Goal: Task Accomplishment & Management: Manage account settings

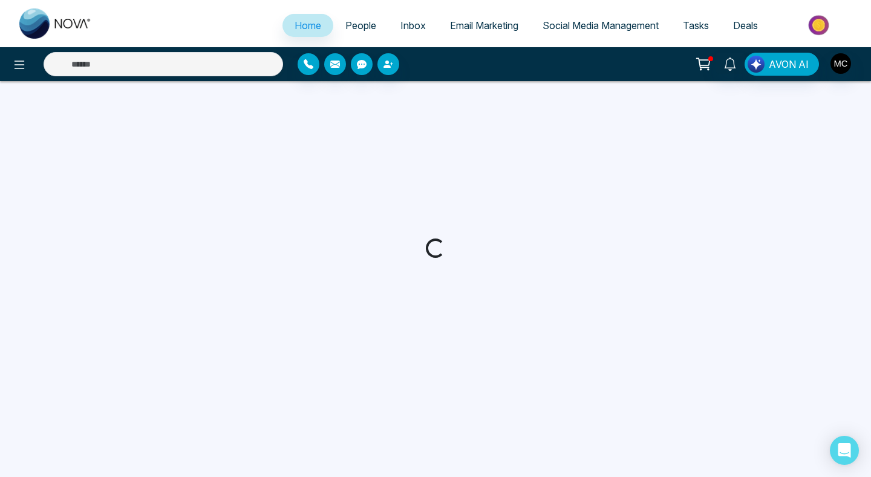
select select "*"
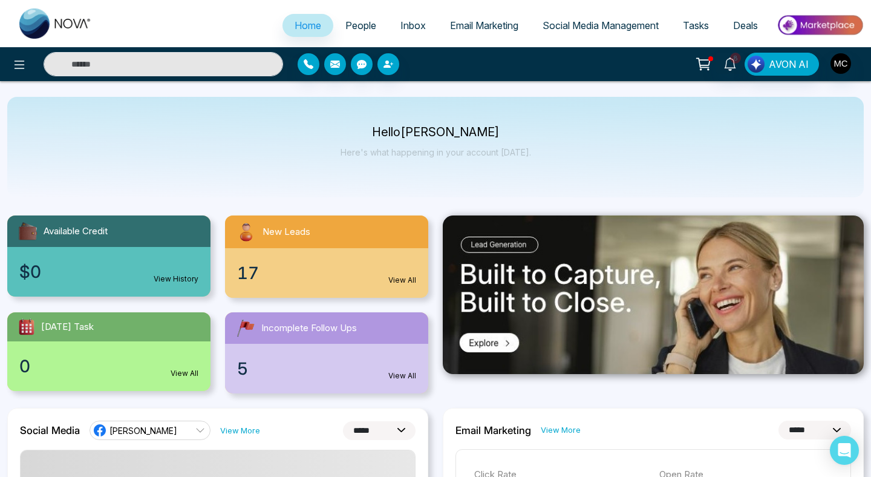
click at [343, 246] on div "New Leads" at bounding box center [326, 231] width 203 height 33
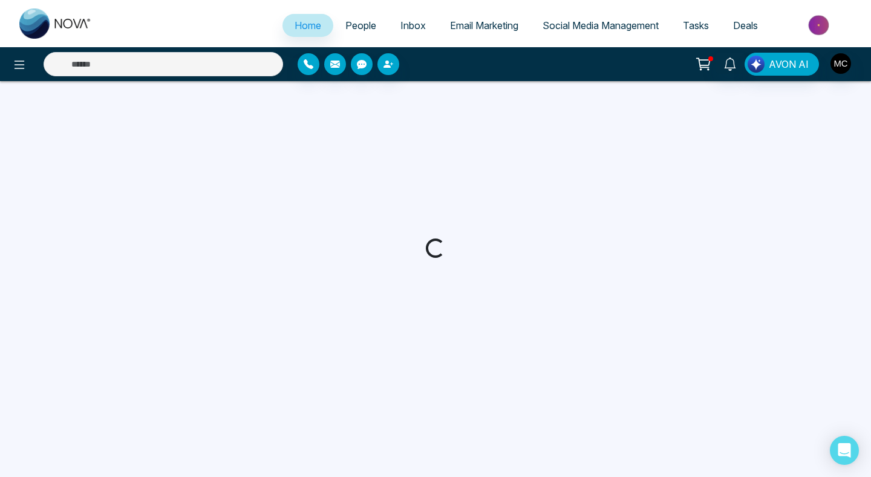
select select "*"
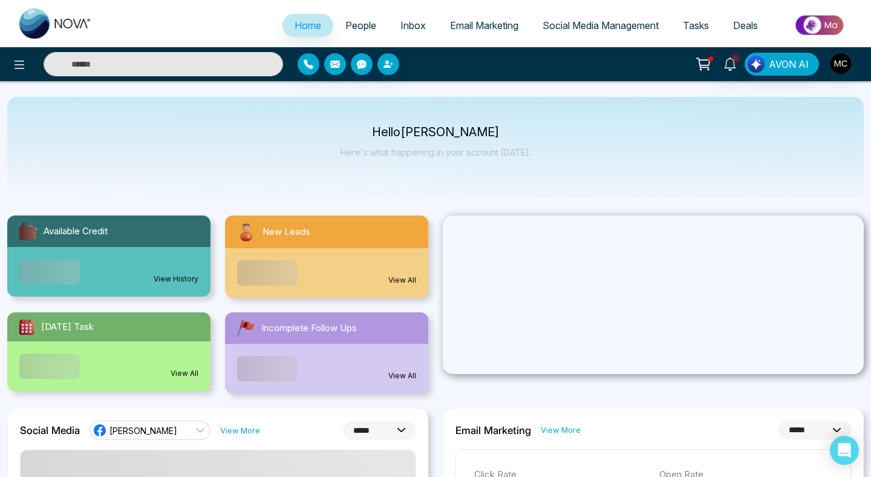
click at [363, 24] on span "People" at bounding box center [361, 25] width 31 height 12
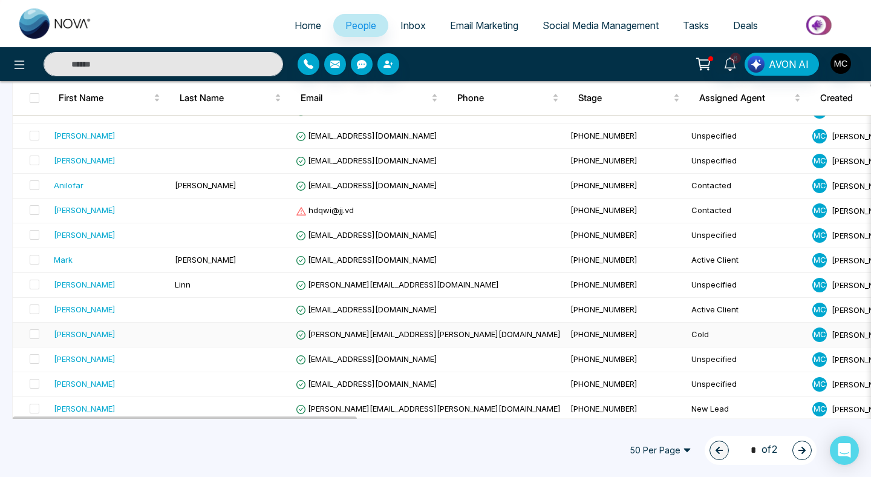
scroll to position [491, 0]
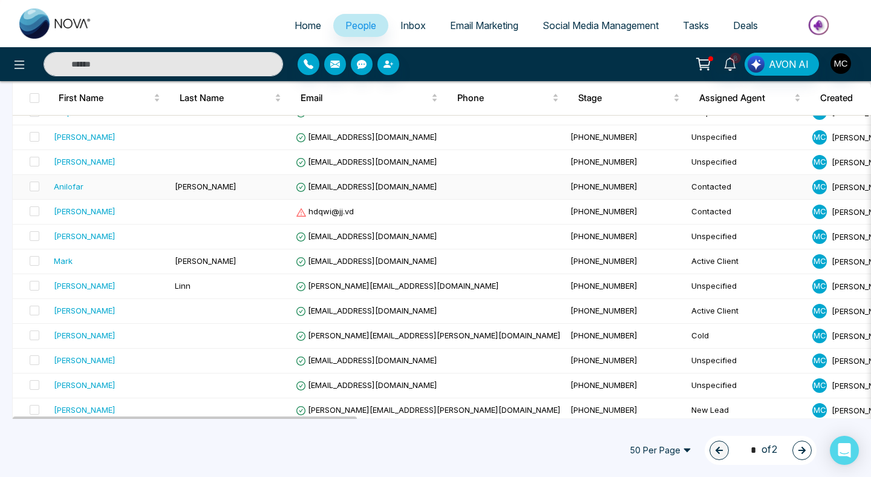
click at [236, 189] on td "Baig" at bounding box center [230, 187] width 121 height 25
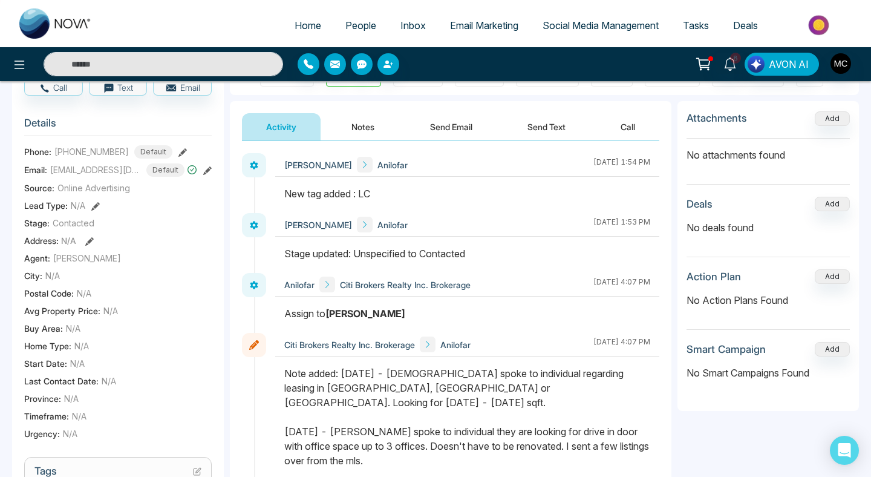
scroll to position [168, 0]
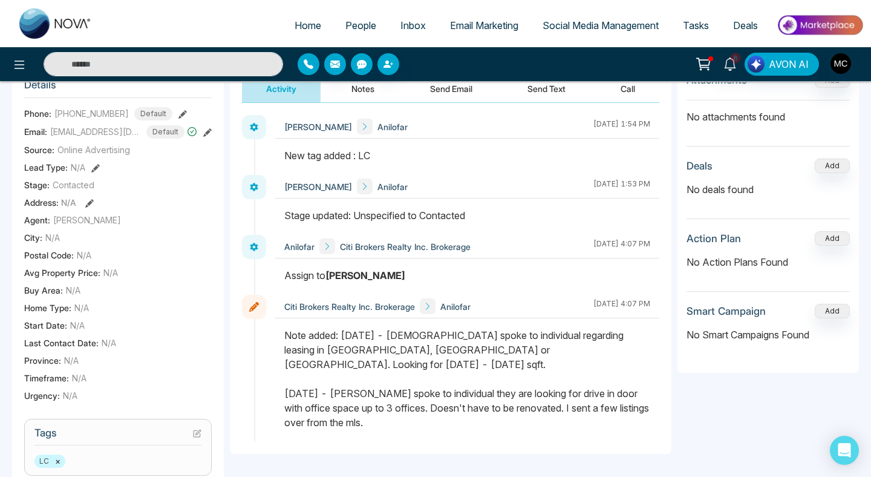
click at [346, 22] on span "People" at bounding box center [361, 25] width 31 height 12
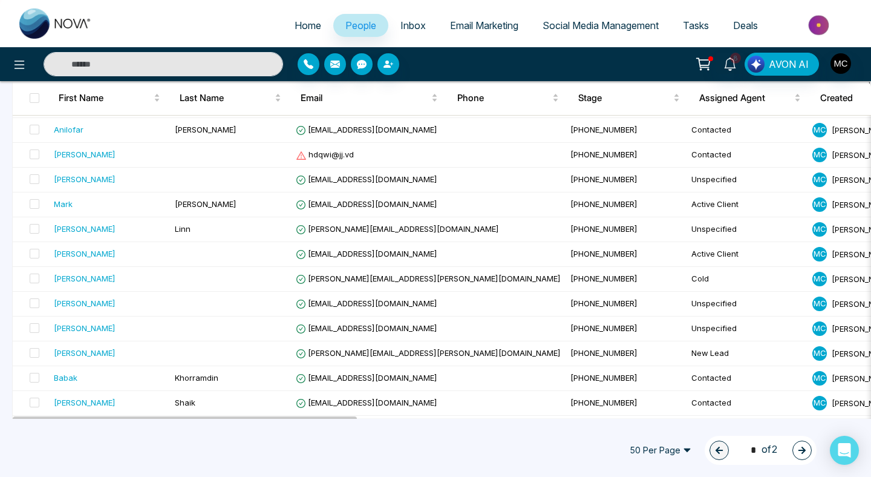
scroll to position [588, 0]
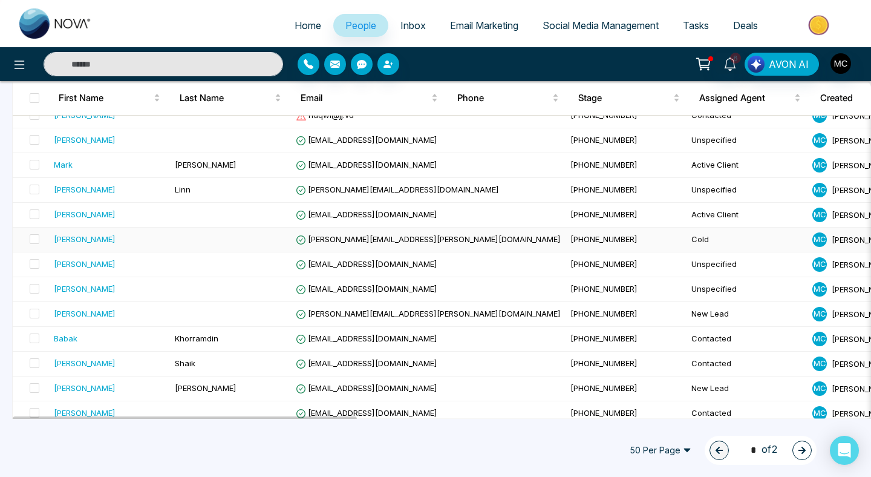
click at [309, 241] on span "rafik.mohamed@live.ca" at bounding box center [428, 239] width 265 height 10
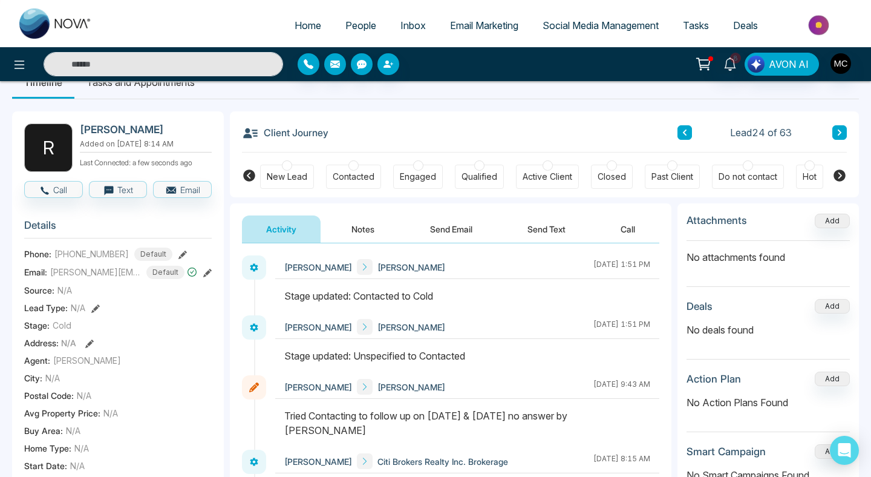
scroll to position [29, 0]
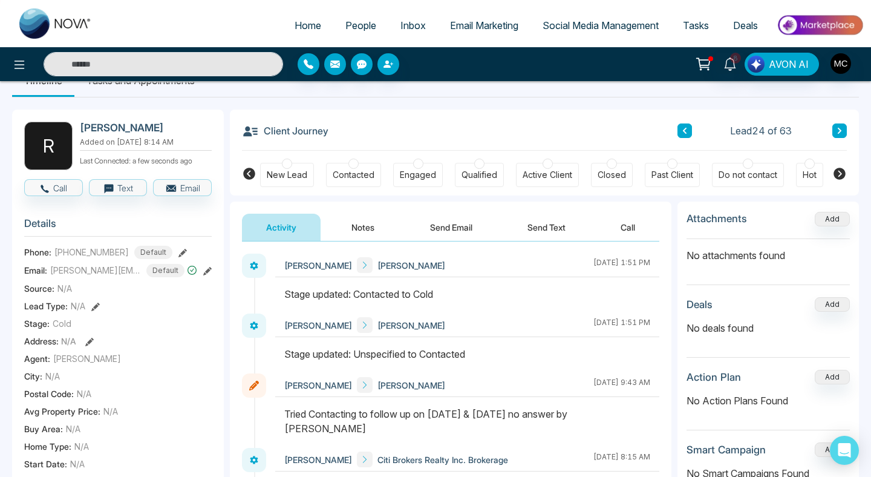
click at [350, 29] on span "People" at bounding box center [361, 25] width 31 height 12
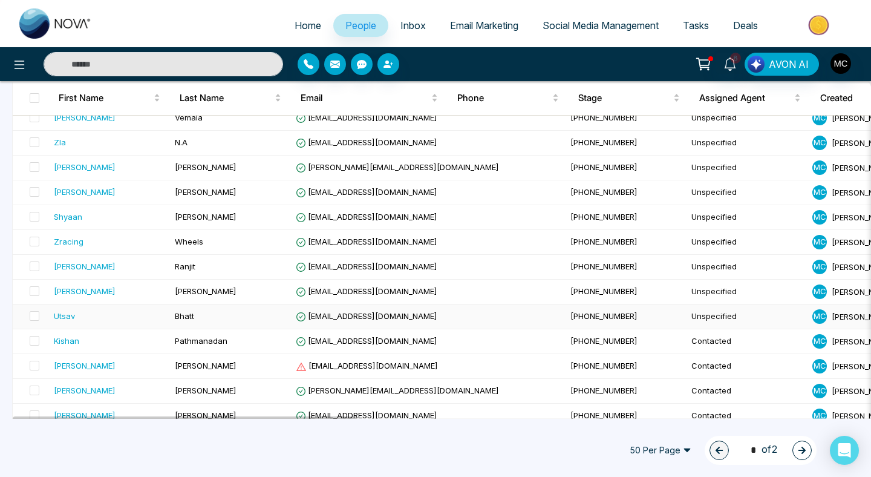
scroll to position [188, 0]
click at [267, 311] on td "Bhatt" at bounding box center [230, 317] width 121 height 25
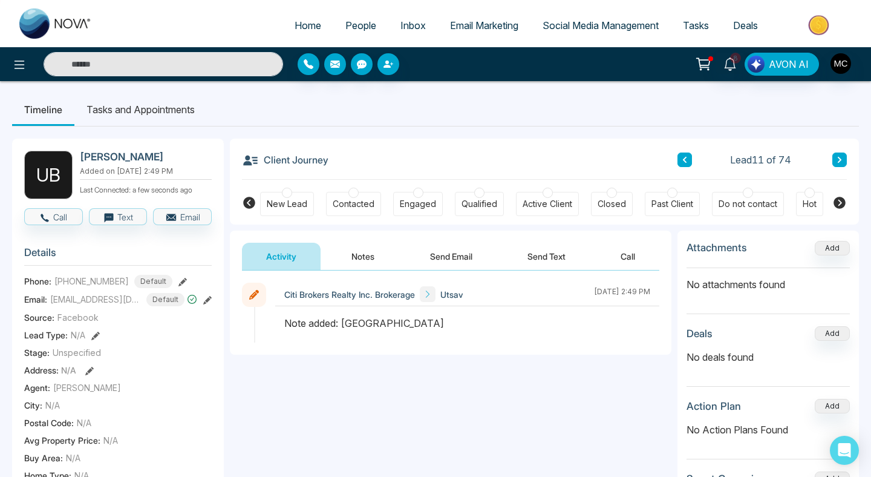
click at [343, 206] on div "Contacted" at bounding box center [354, 204] width 42 height 12
click at [369, 261] on button "Notes" at bounding box center [362, 256] width 71 height 27
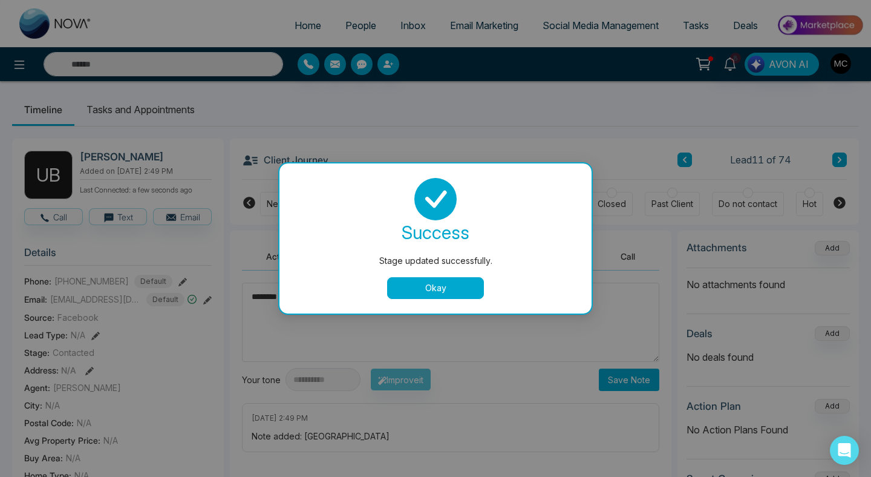
click at [412, 291] on button "Okay" at bounding box center [435, 288] width 97 height 22
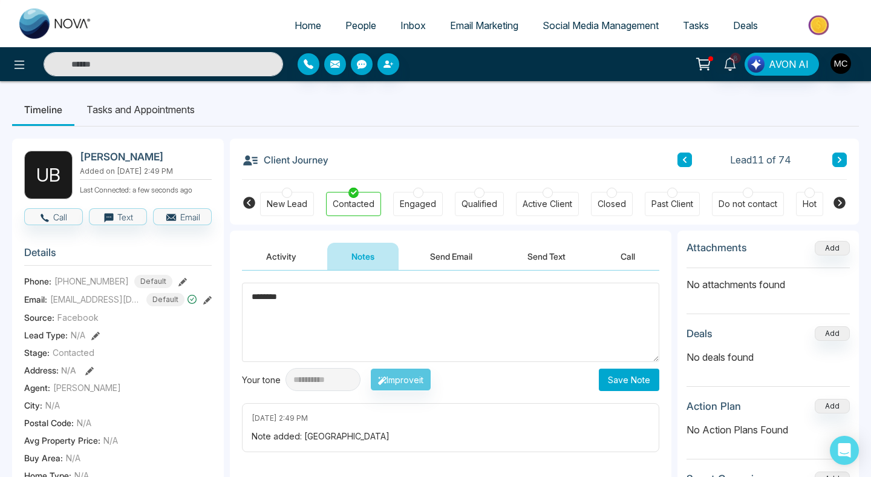
click at [412, 291] on textarea "********" at bounding box center [451, 322] width 418 height 79
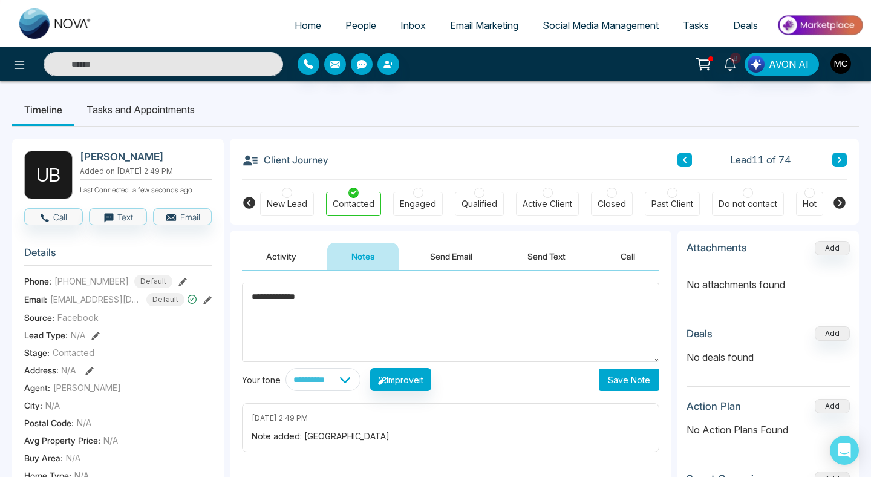
click at [448, 298] on textarea "**********" at bounding box center [451, 322] width 418 height 79
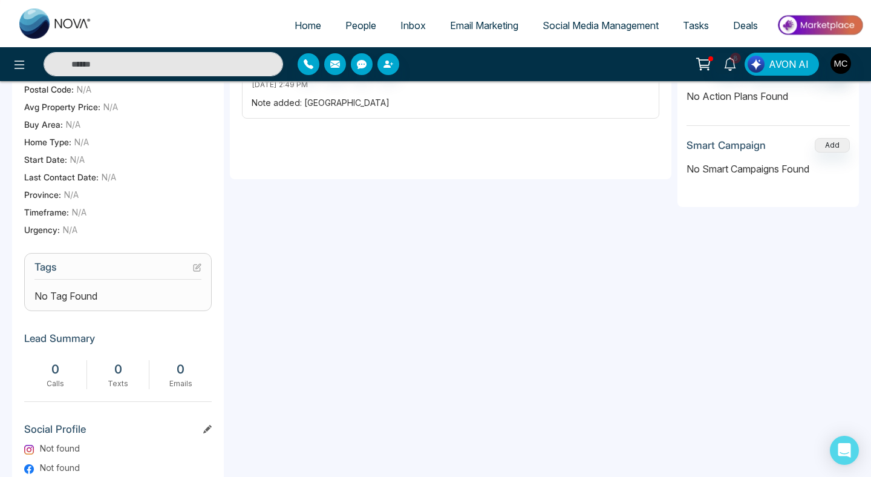
scroll to position [326, 0]
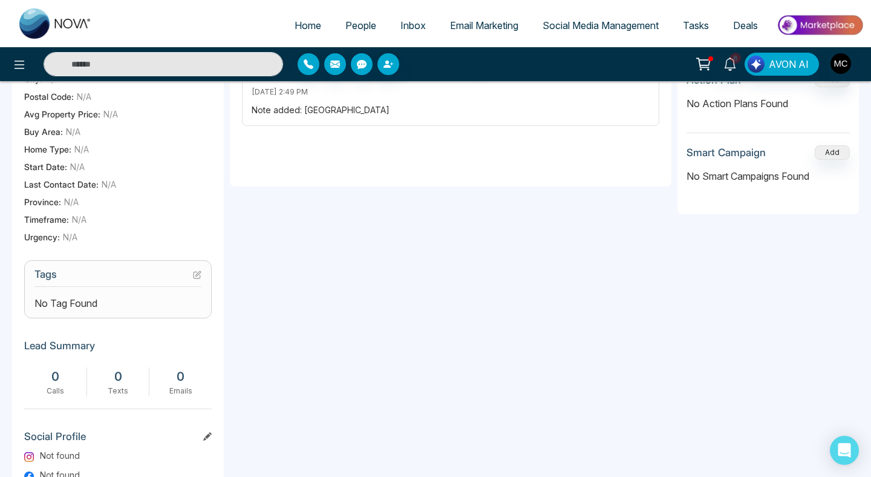
type textarea "**********"
click at [202, 279] on section "Tags No Tag Found" at bounding box center [118, 289] width 188 height 58
click at [200, 276] on icon at bounding box center [198, 273] width 5 height 5
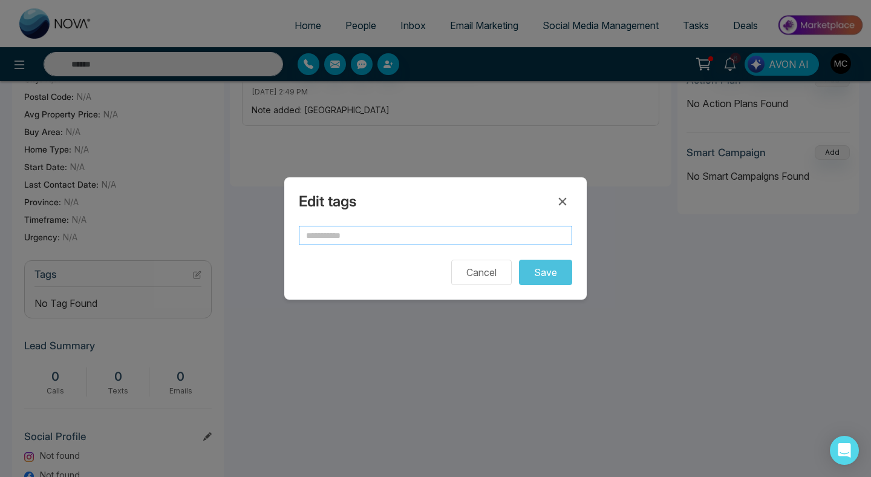
click at [357, 232] on input "text" at bounding box center [436, 235] width 274 height 19
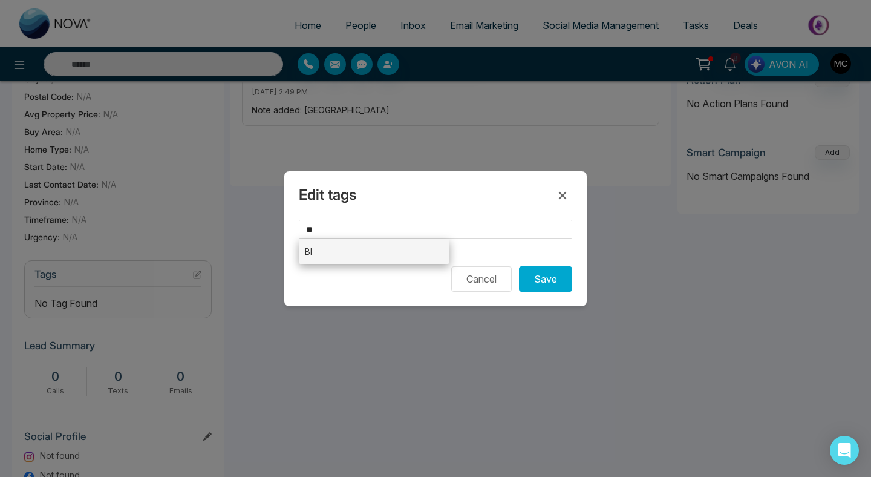
click at [442, 255] on li "BI" at bounding box center [374, 251] width 151 height 25
type input "**"
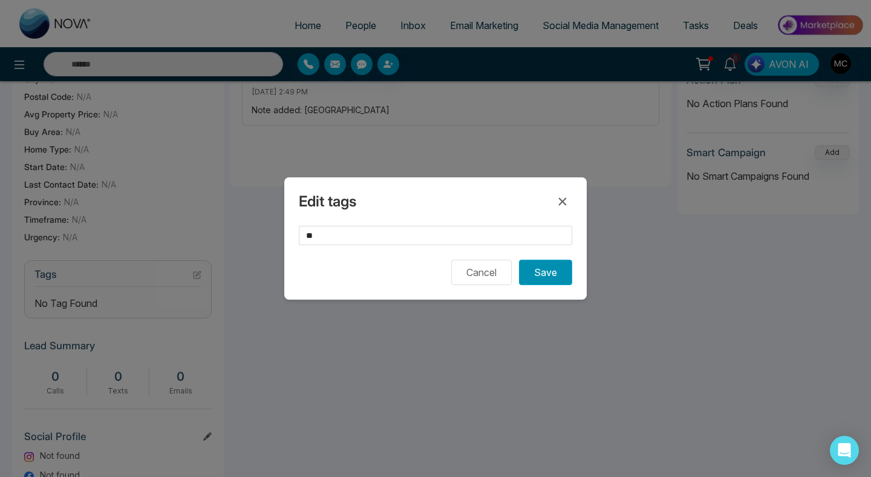
click at [558, 282] on button "Save" at bounding box center [545, 272] width 53 height 25
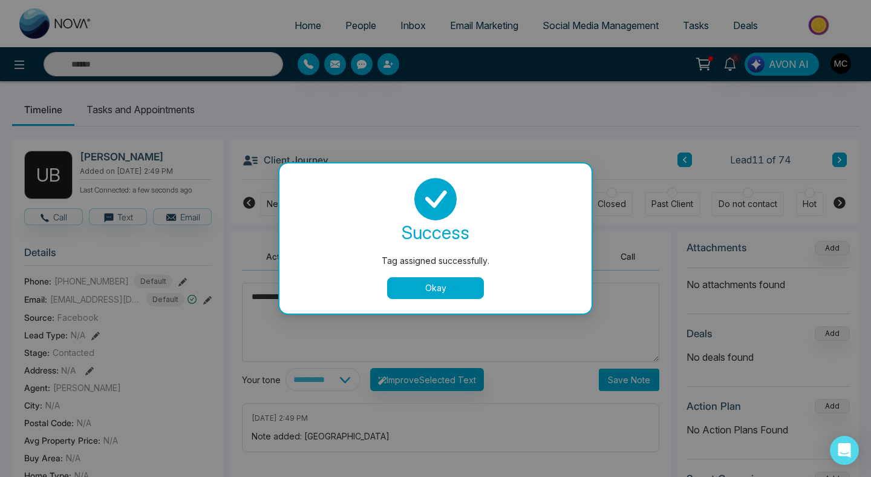
click at [462, 278] on button "Okay" at bounding box center [435, 288] width 97 height 22
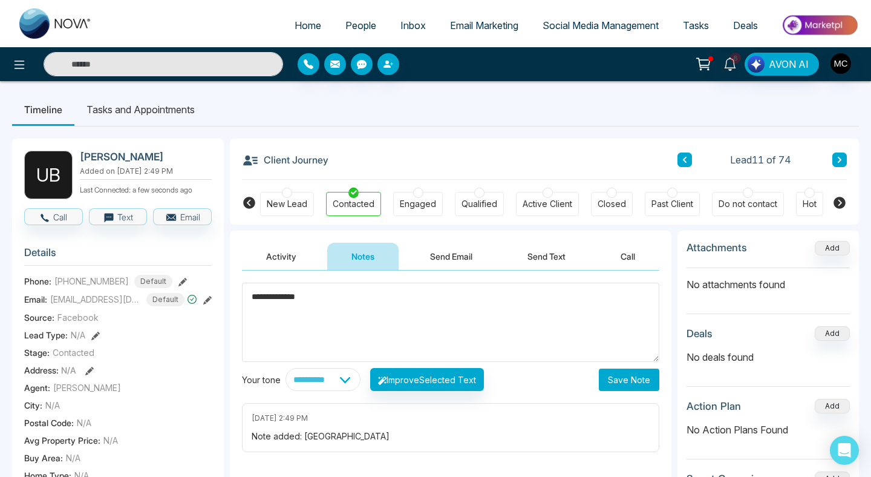
click at [652, 384] on button "Save Note" at bounding box center [629, 380] width 61 height 22
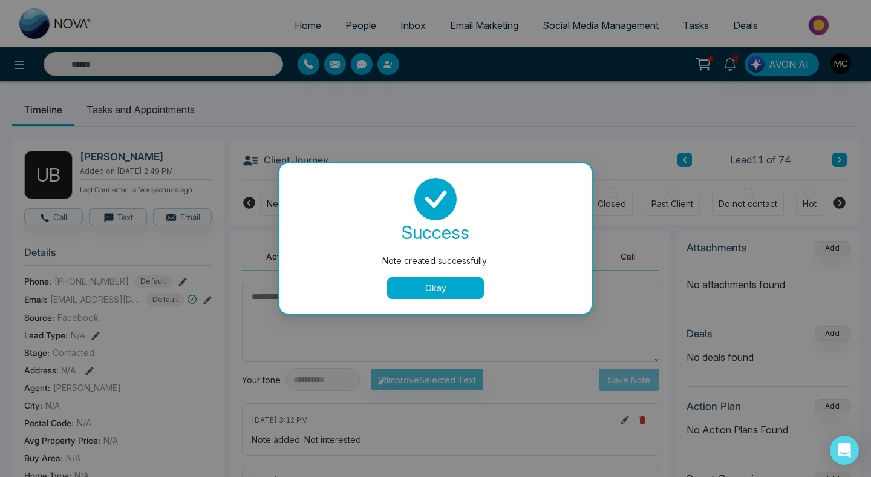
click at [692, 156] on div "Note created successfully. success Note created successfully. Okay" at bounding box center [435, 238] width 871 height 477
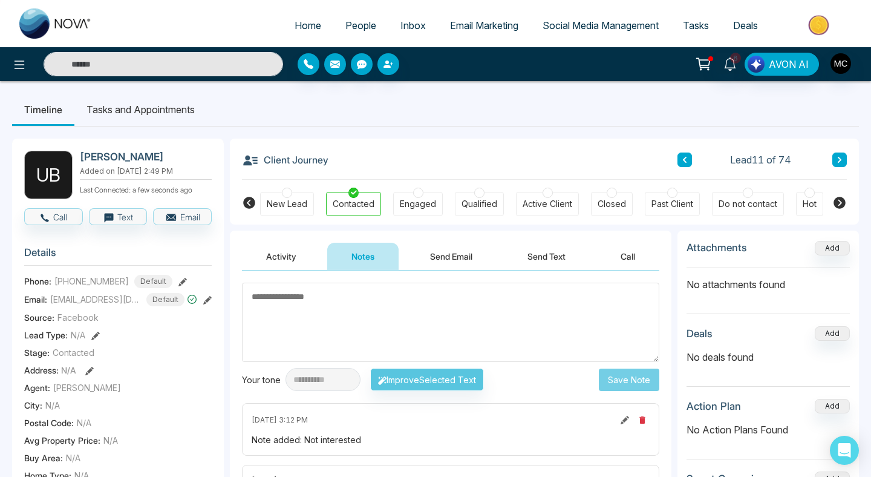
click at [687, 155] on button at bounding box center [685, 160] width 15 height 15
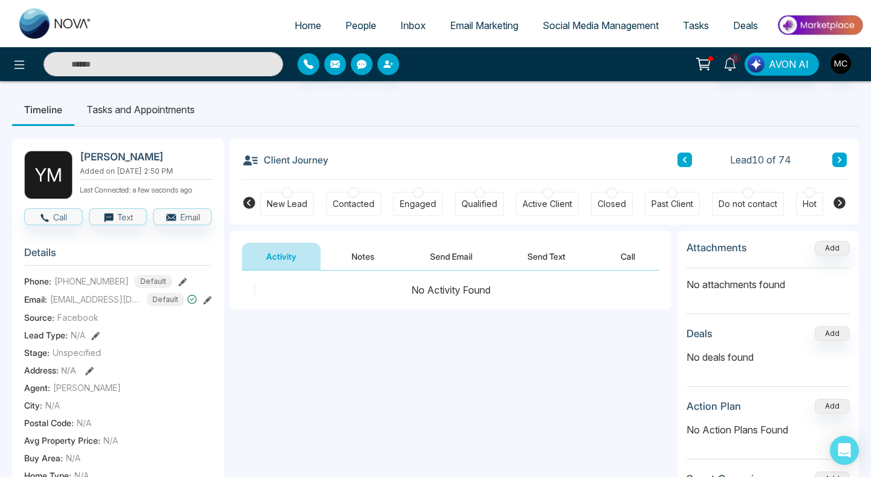
click at [359, 199] on div "Contacted" at bounding box center [354, 204] width 42 height 12
click at [363, 255] on button "Notes" at bounding box center [362, 256] width 71 height 27
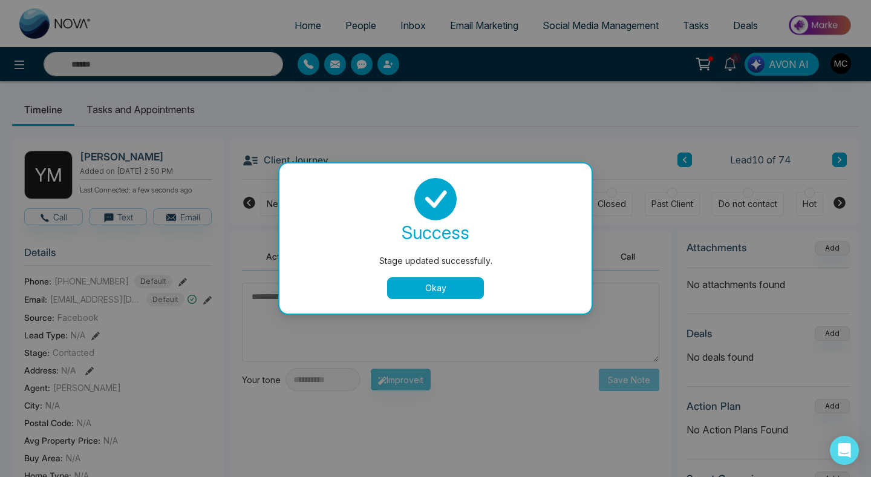
click at [421, 291] on button "Okay" at bounding box center [435, 288] width 97 height 22
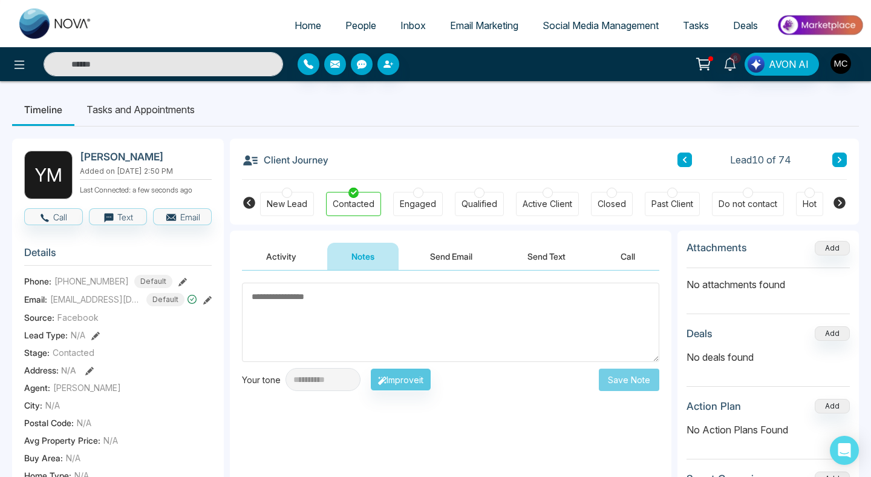
click at [404, 304] on textarea at bounding box center [451, 322] width 418 height 79
paste textarea "**********"
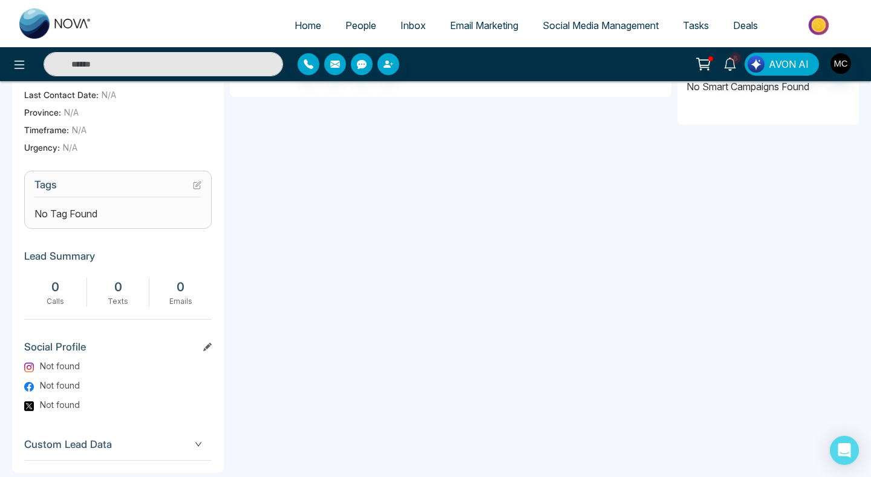
scroll to position [429, 0]
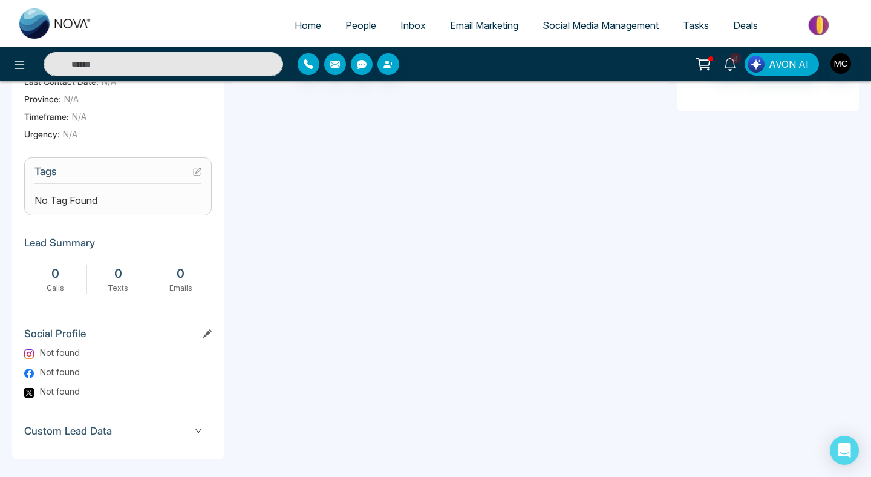
type textarea "**********"
click at [197, 173] on icon at bounding box center [198, 170] width 5 height 5
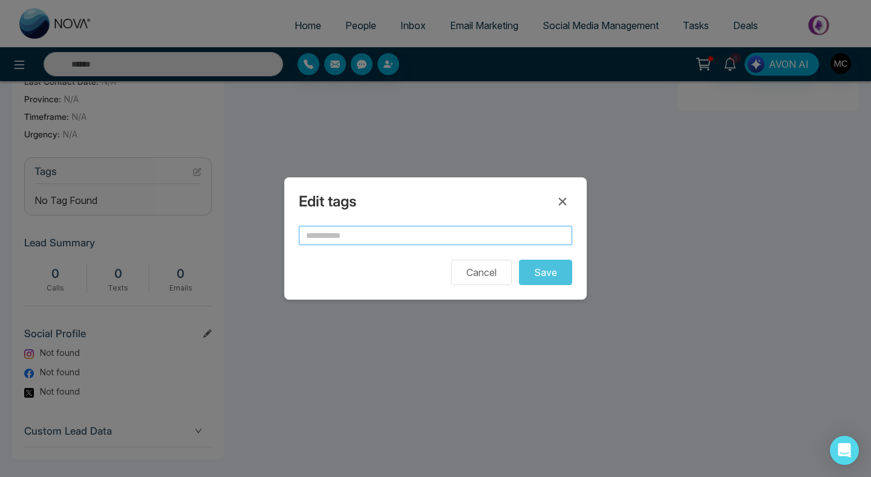
click at [320, 244] on input "text" at bounding box center [436, 235] width 274 height 19
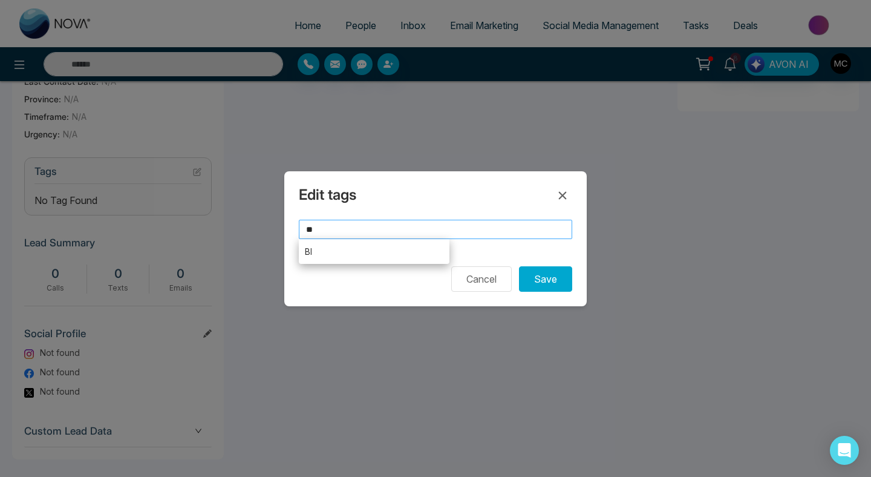
type input "**"
click at [376, 257] on li "BI" at bounding box center [374, 251] width 151 height 25
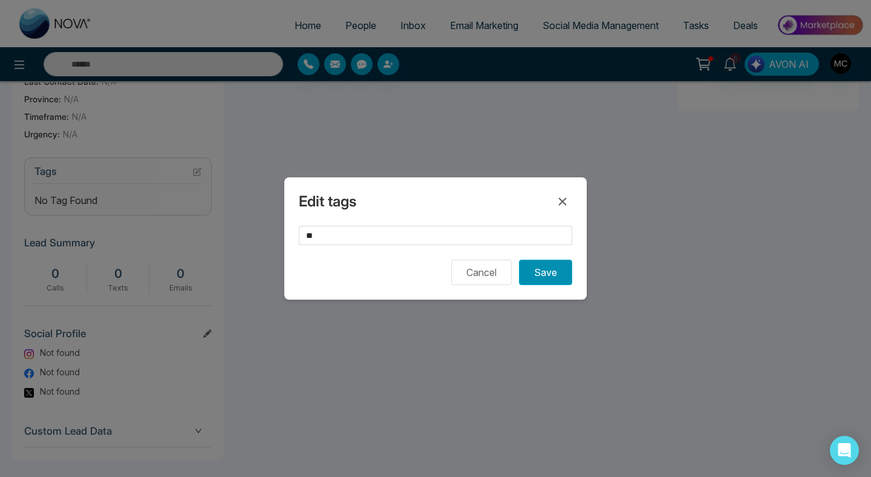
click at [540, 280] on button "Save" at bounding box center [545, 272] width 53 height 25
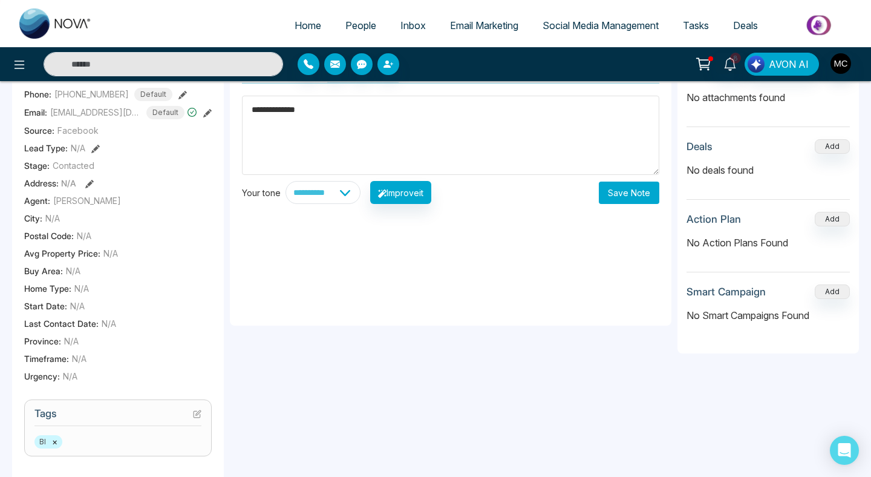
scroll to position [0, 0]
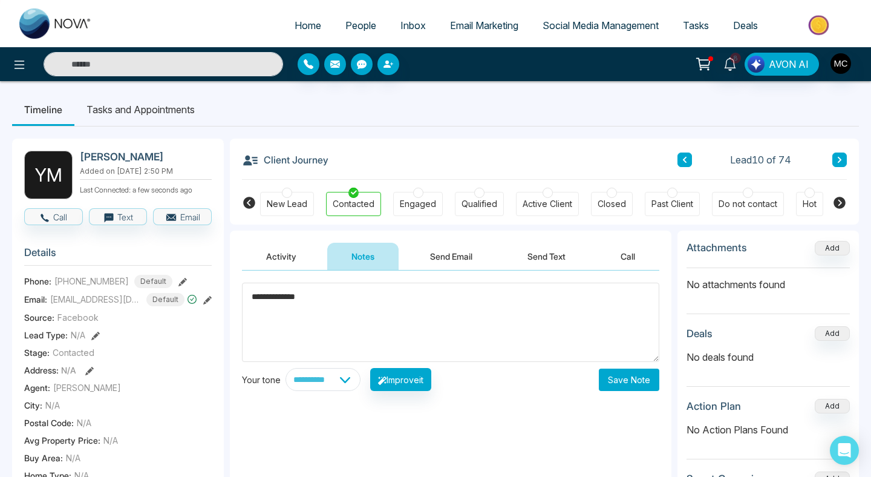
click at [622, 375] on button "Save Note" at bounding box center [629, 380] width 61 height 22
